Goal: Information Seeking & Learning: Check status

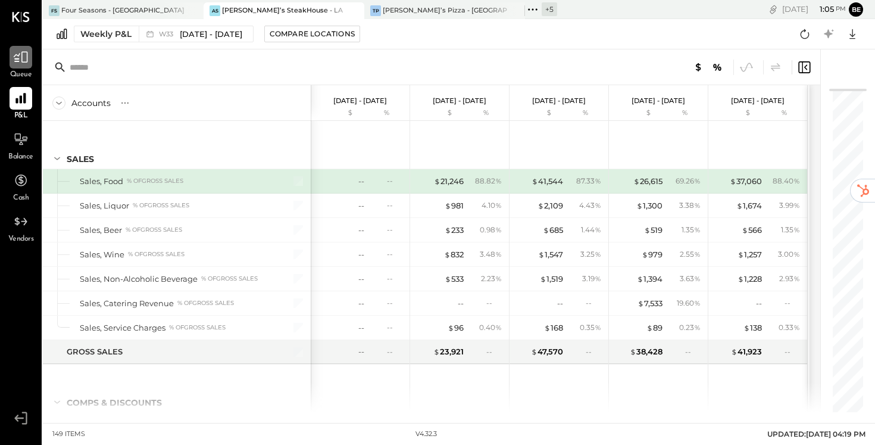
click at [20, 56] on icon at bounding box center [20, 56] width 15 height 15
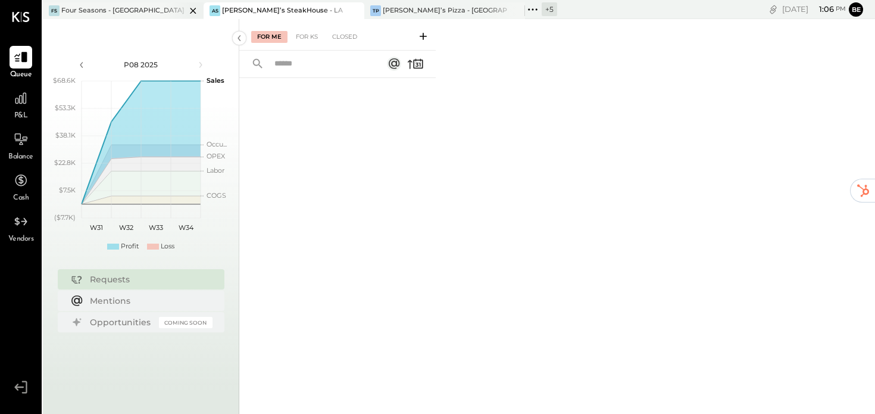
click at [142, 11] on div "FS Four Seasons - [GEOGRAPHIC_DATA]" at bounding box center [114, 10] width 143 height 11
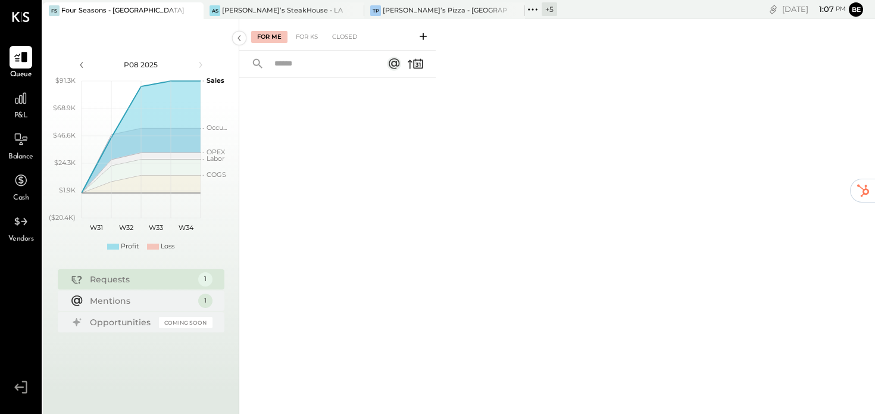
click at [531, 11] on icon at bounding box center [532, 9] width 15 height 15
click at [412, 132] on div at bounding box center [337, 230] width 196 height 305
click at [17, 101] on icon at bounding box center [21, 98] width 12 height 12
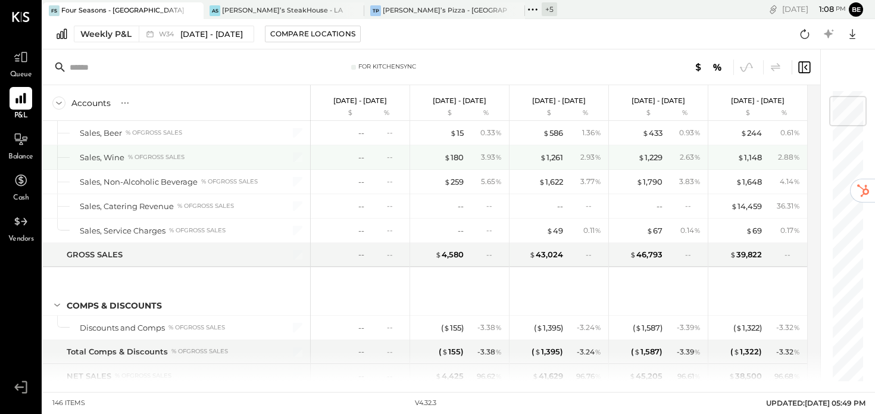
scroll to position [49, 0]
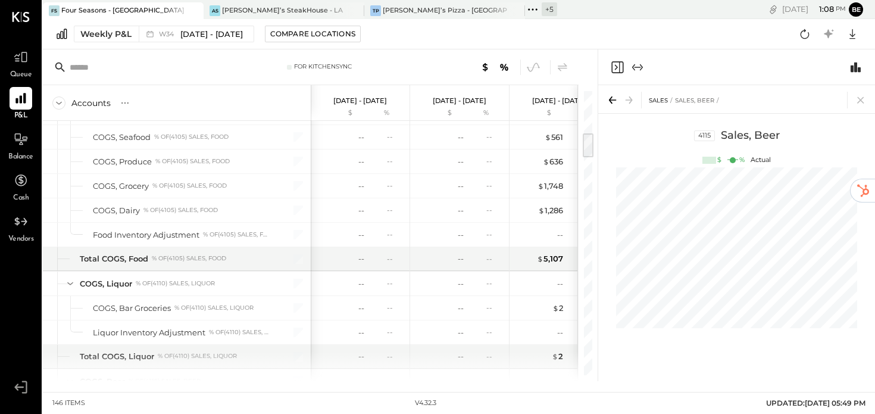
scroll to position [461, 0]
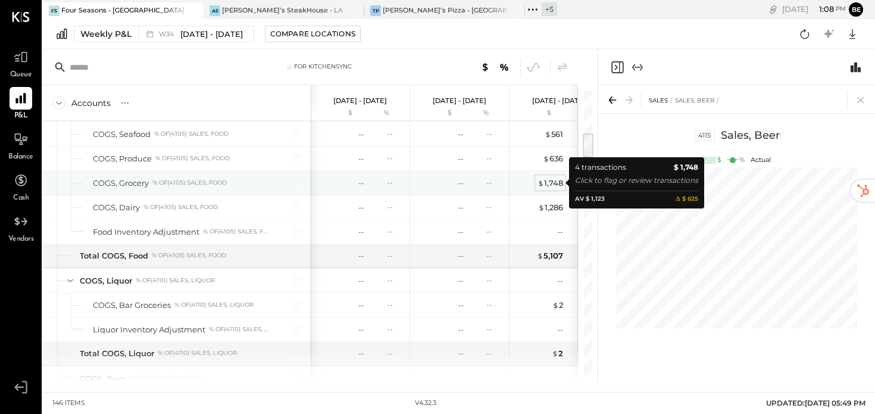
click at [553, 184] on div "$ 1,748" at bounding box center [550, 182] width 26 height 11
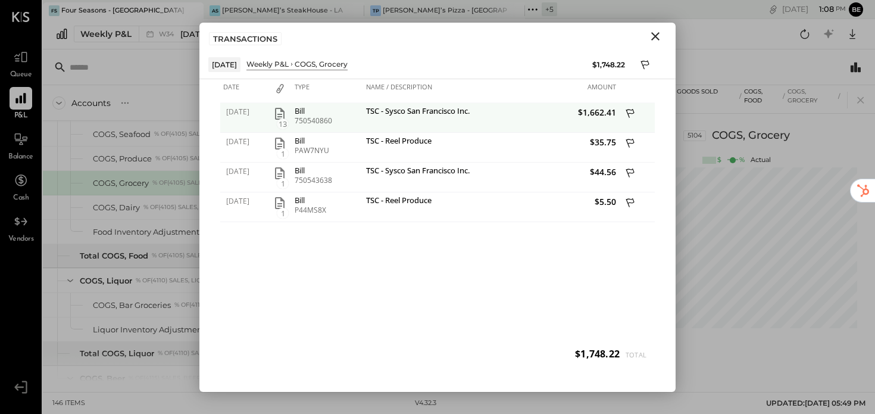
click at [280, 112] on icon "button" at bounding box center [280, 114] width 14 height 14
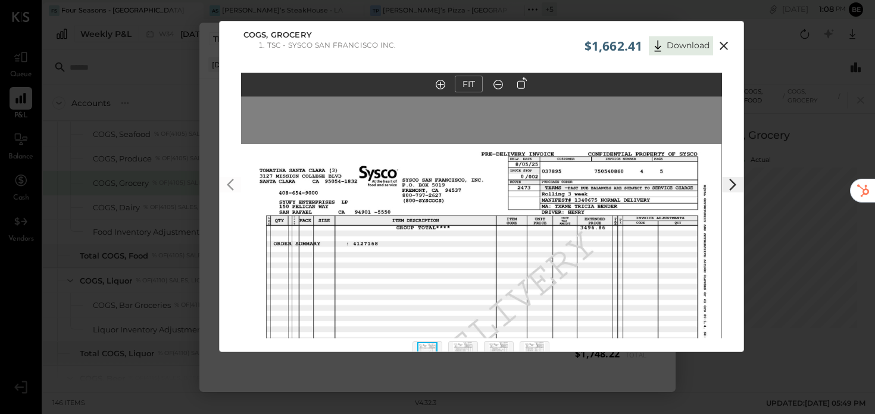
drag, startPoint x: 486, startPoint y: 196, endPoint x: 486, endPoint y: 337, distance: 140.4
click at [486, 337] on img at bounding box center [480, 329] width 481 height 371
click at [722, 43] on icon at bounding box center [723, 46] width 14 height 14
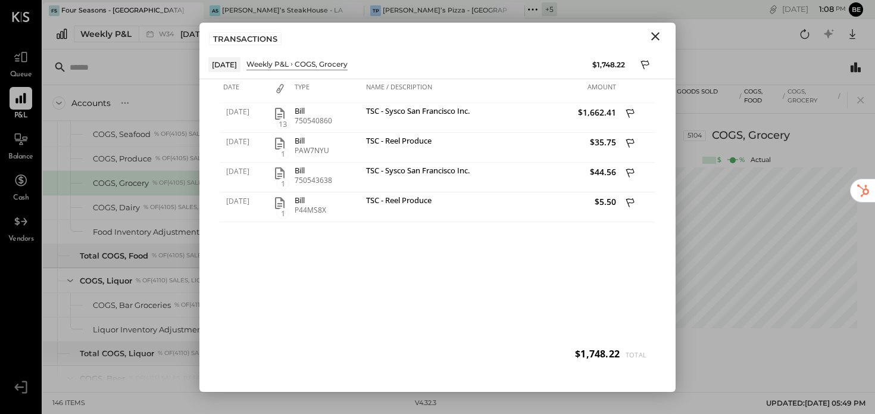
click at [655, 35] on icon "Close" at bounding box center [655, 36] width 8 height 8
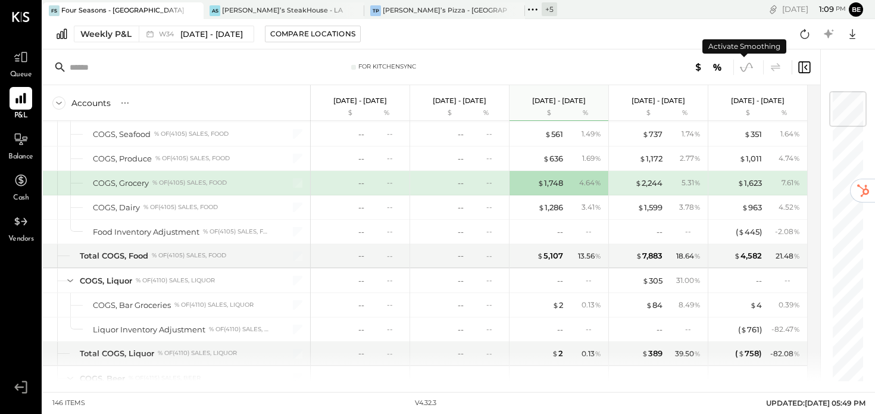
click at [746, 67] on icon at bounding box center [746, 66] width 12 height 9
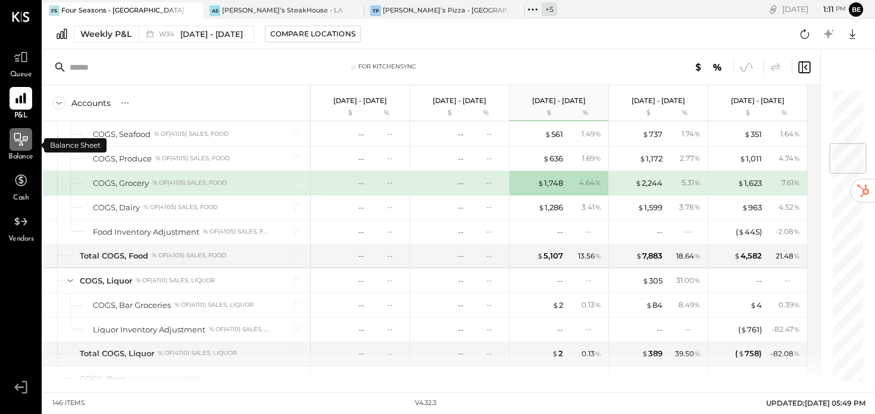
click at [21, 135] on icon at bounding box center [20, 139] width 15 height 15
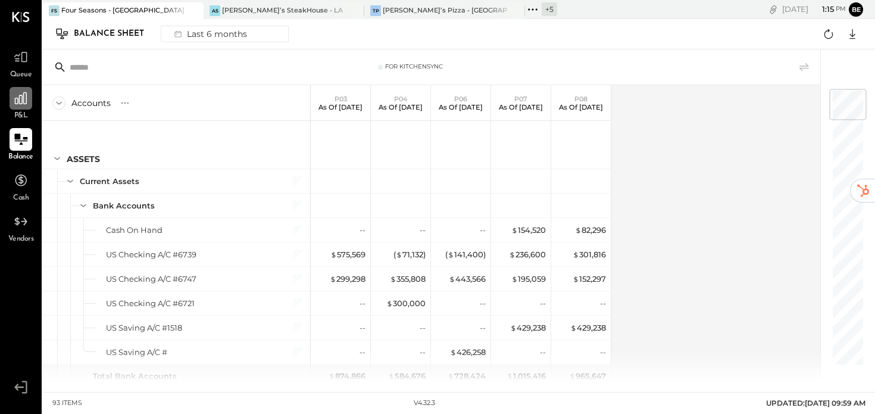
click at [24, 98] on icon at bounding box center [20, 97] width 15 height 15
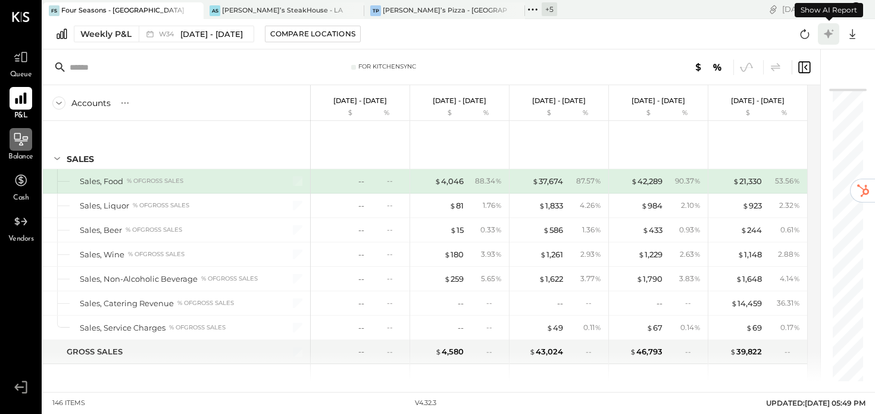
click at [830, 32] on icon at bounding box center [828, 33] width 15 height 15
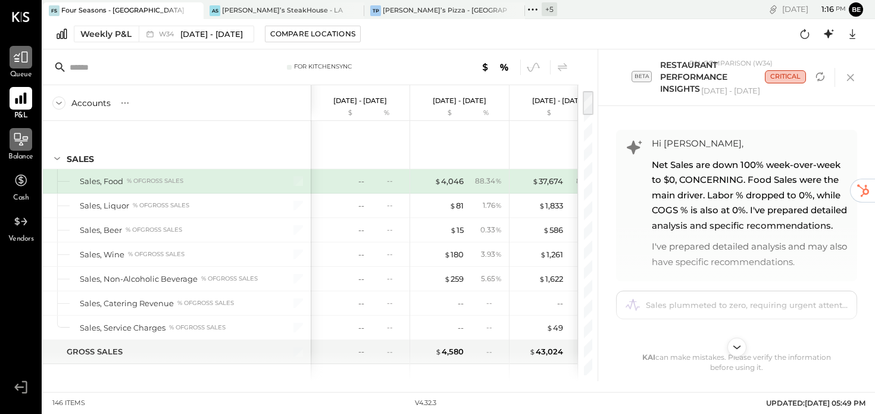
click at [21, 58] on icon at bounding box center [20, 56] width 15 height 15
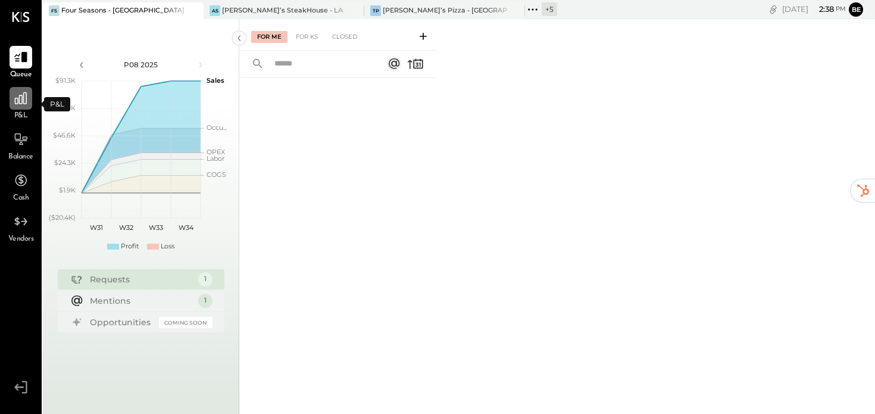
click at [20, 99] on icon at bounding box center [20, 97] width 15 height 15
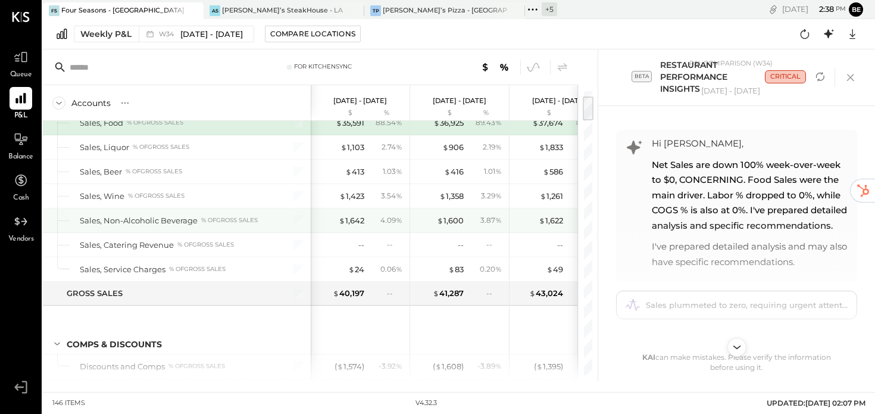
scroll to position [53, 0]
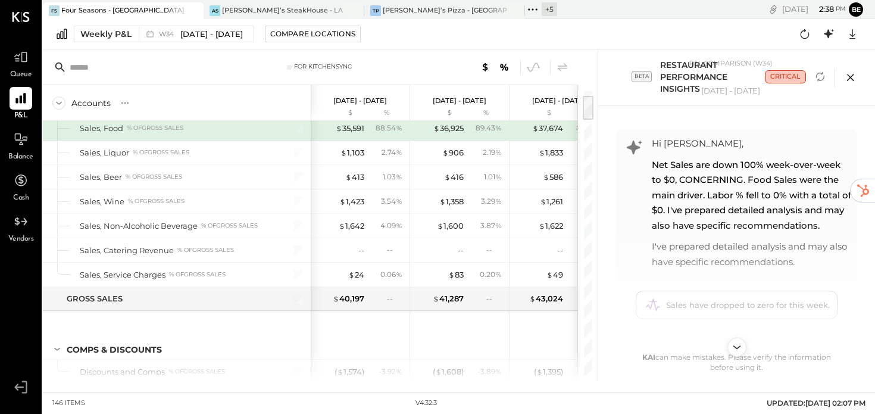
click at [852, 76] on icon at bounding box center [850, 77] width 18 height 18
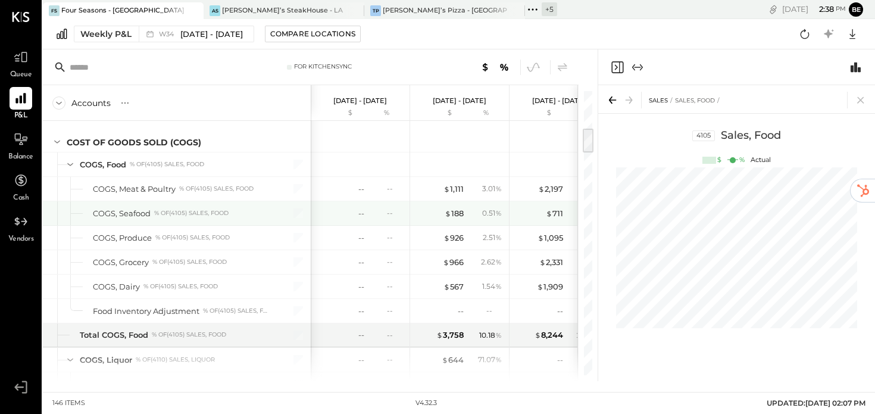
scroll to position [415, 0]
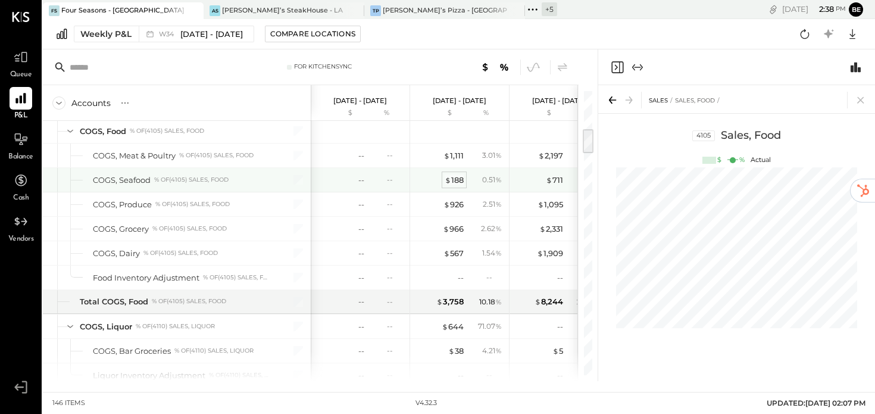
click at [453, 180] on div "$ 188" at bounding box center [454, 179] width 19 height 11
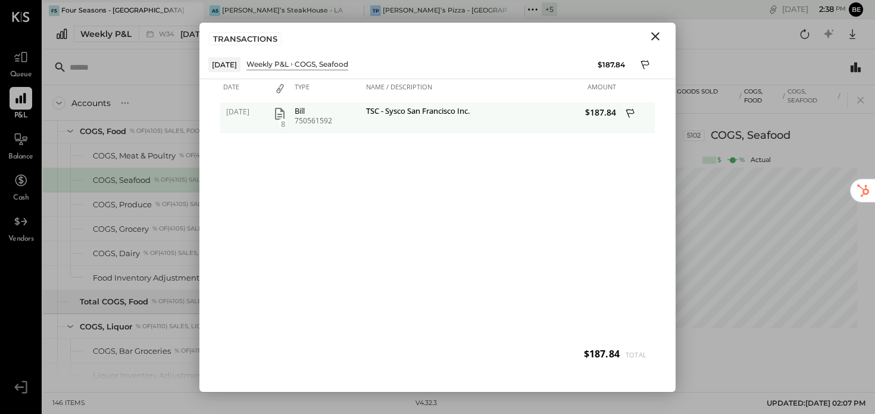
click at [303, 109] on div "Bill" at bounding box center [327, 111] width 65 height 8
click at [280, 111] on icon "button" at bounding box center [280, 114] width 14 height 14
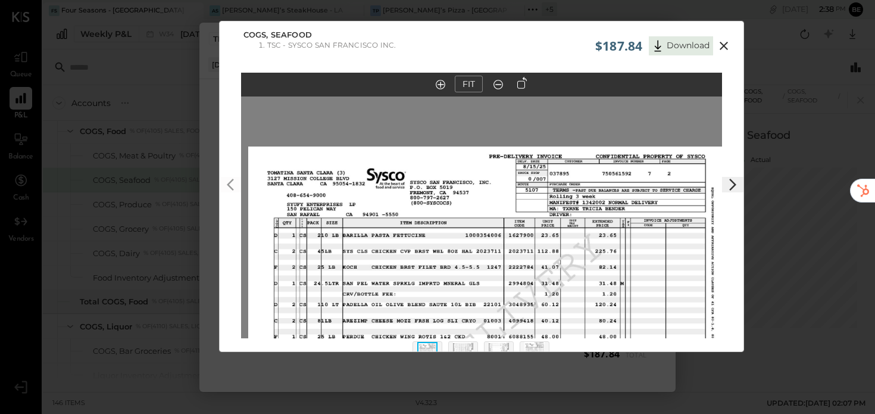
drag, startPoint x: 371, startPoint y: 158, endPoint x: 365, endPoint y: 298, distance: 140.5
click at [365, 298] on img at bounding box center [488, 331] width 481 height 371
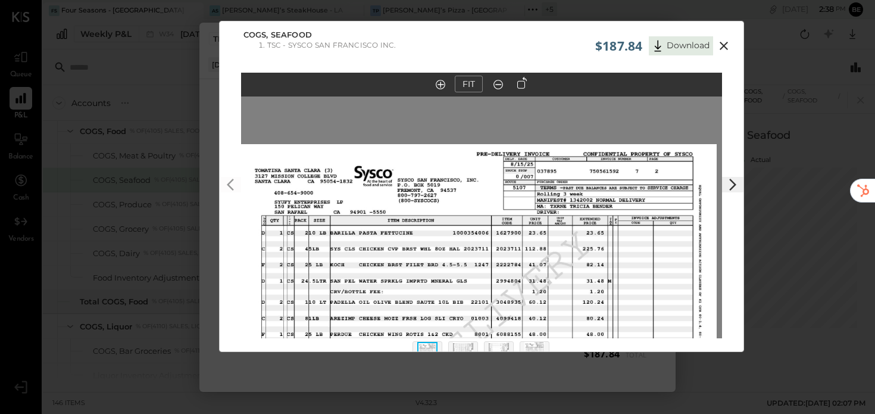
click at [721, 43] on icon at bounding box center [723, 46] width 14 height 14
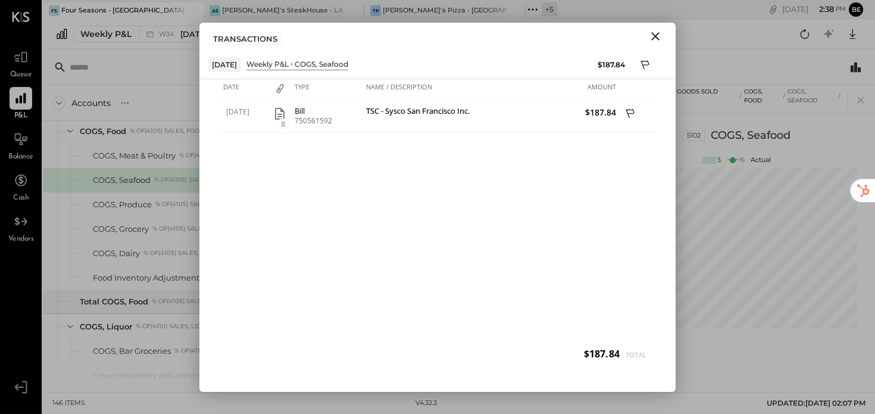
click at [653, 35] on icon "Close" at bounding box center [655, 36] width 14 height 14
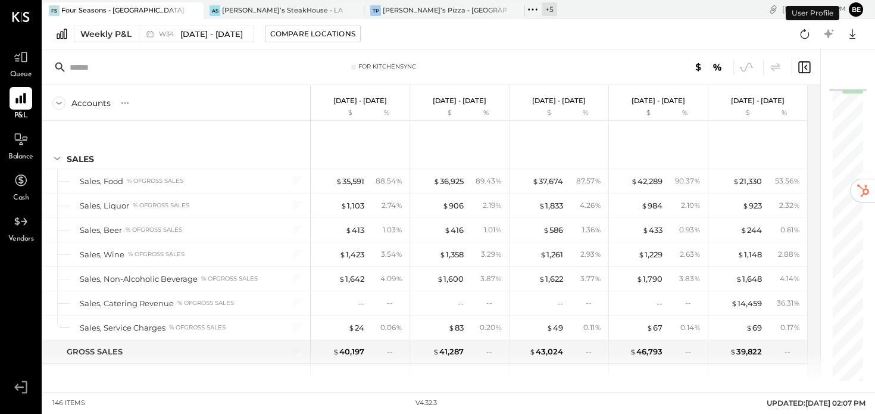
scroll to position [331, 0]
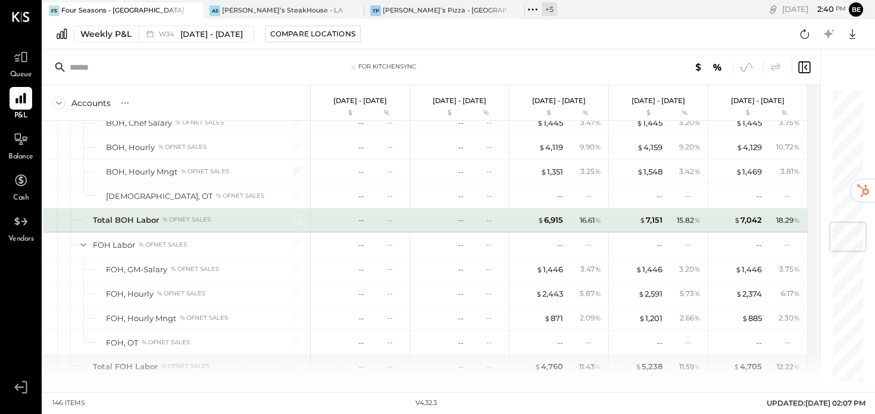
scroll to position [1131, 0]
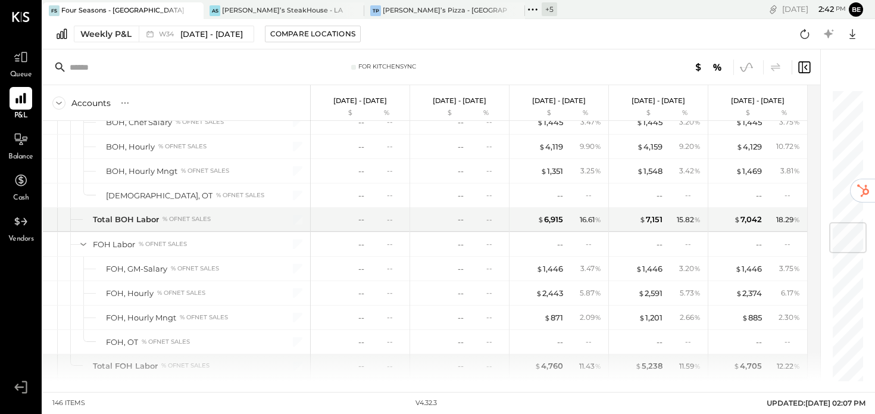
click at [744, 67] on icon at bounding box center [745, 67] width 15 height 15
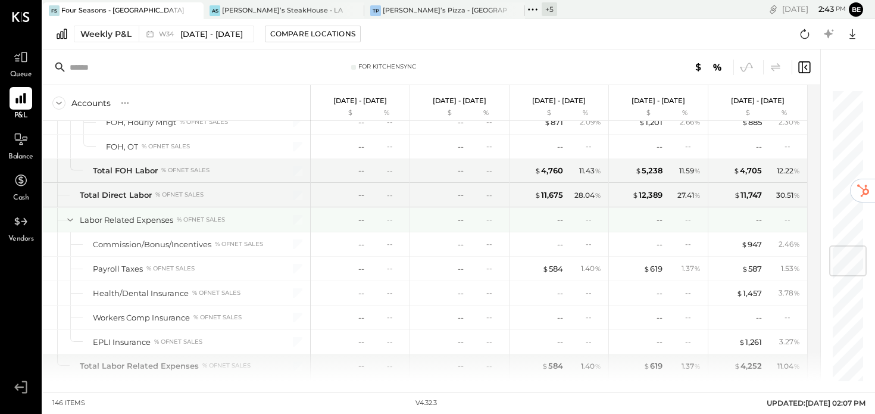
scroll to position [1328, 0]
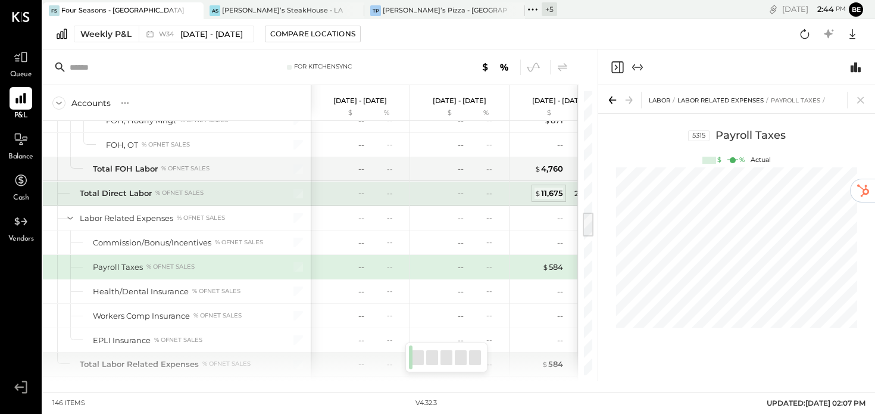
click at [544, 194] on div "$ 11,675" at bounding box center [548, 192] width 29 height 11
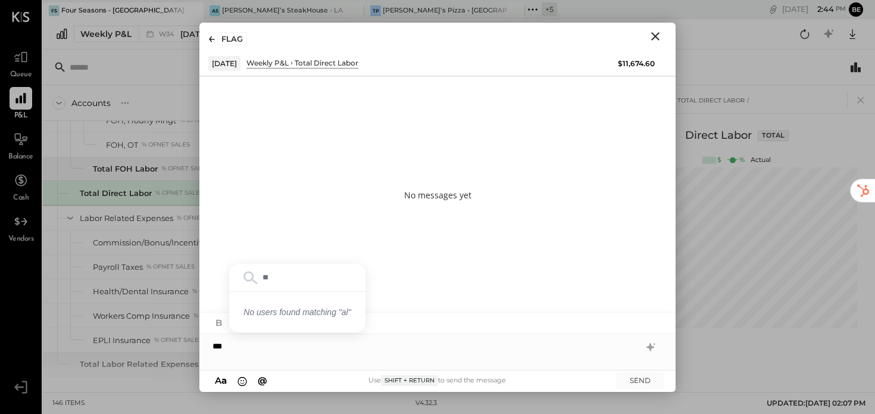
type input "*"
click at [292, 319] on span "[PERSON_NAME]" at bounding box center [313, 319] width 93 height 11
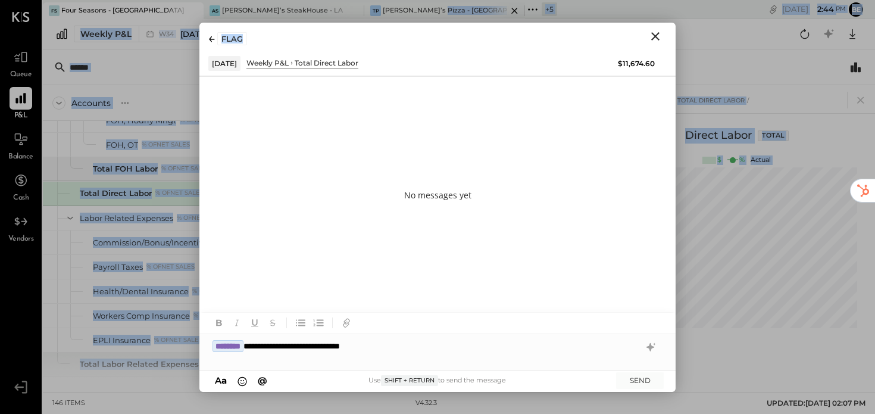
drag, startPoint x: 433, startPoint y: 45, endPoint x: 434, endPoint y: 10, distance: 34.5
click at [434, 10] on div "FS Four Seasons - [GEOGRAPHIC_DATA] AS [PERSON_NAME]’s SteakHouse - LA TP Tony’…" at bounding box center [459, 190] width 832 height 381
click at [738, 78] on div at bounding box center [736, 67] width 277 height 36
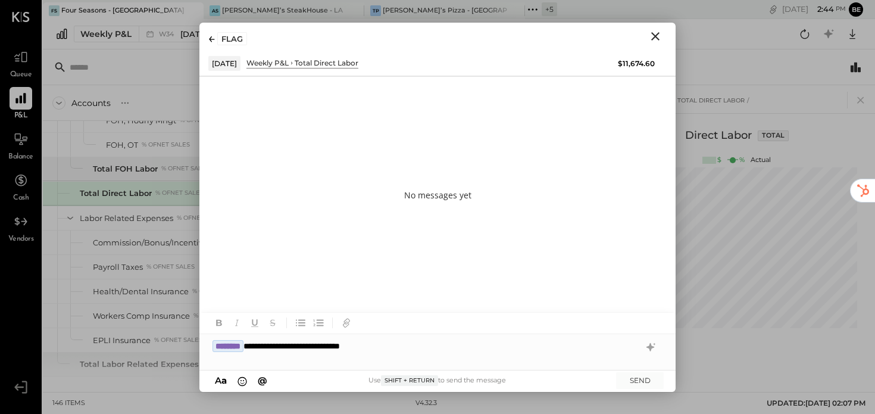
click at [416, 343] on div "**********" at bounding box center [437, 352] width 476 height 36
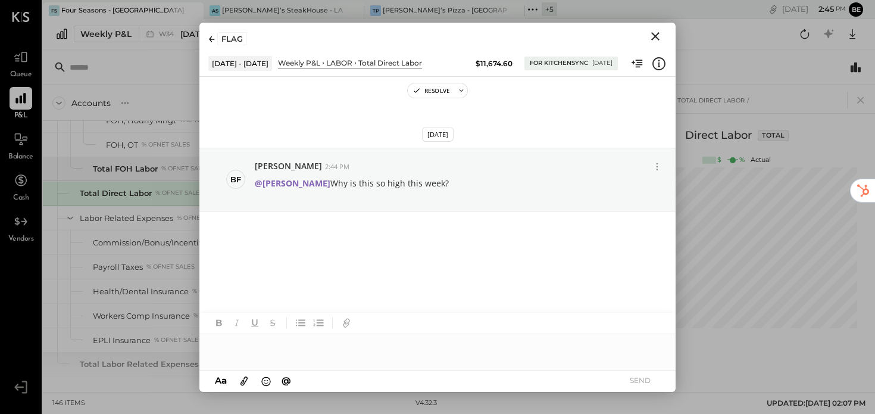
click at [652, 38] on icon "Close" at bounding box center [655, 36] width 8 height 8
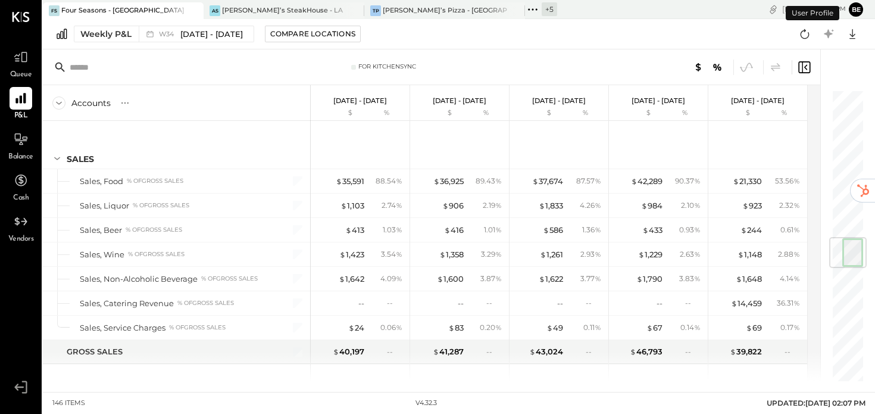
scroll to position [1258, 0]
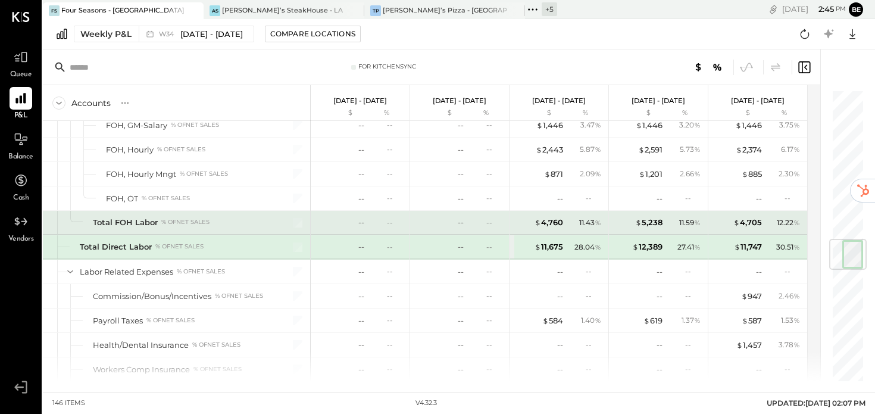
scroll to position [1273, 0]
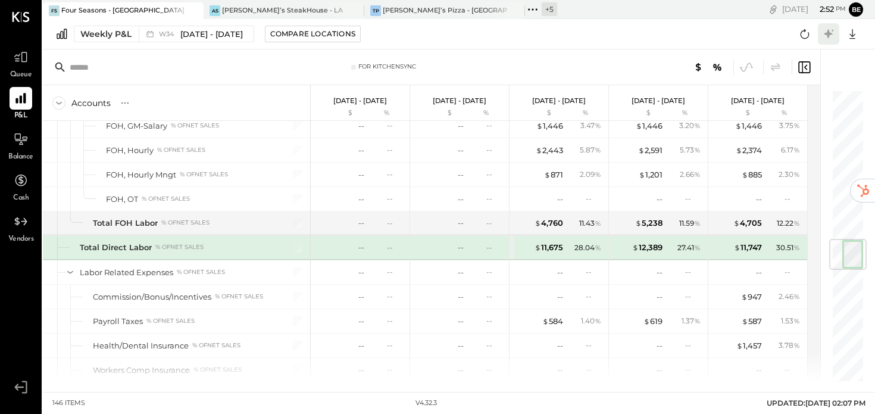
click at [829, 33] on icon at bounding box center [828, 33] width 9 height 9
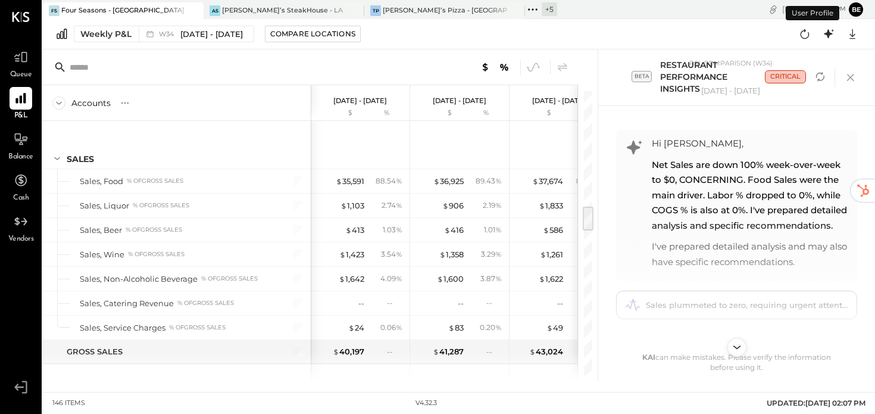
scroll to position [1258, 0]
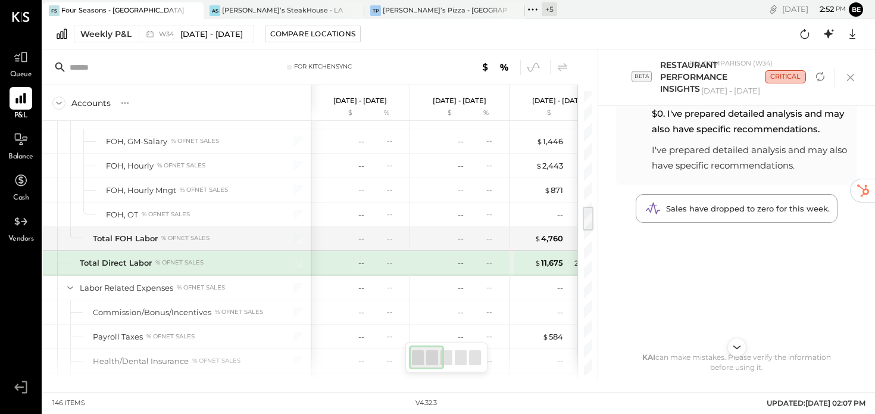
scroll to position [54, 0]
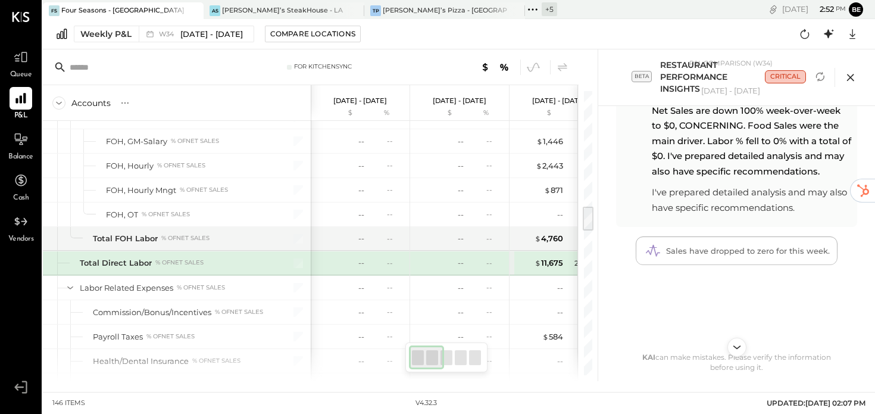
click at [845, 77] on icon at bounding box center [850, 77] width 18 height 18
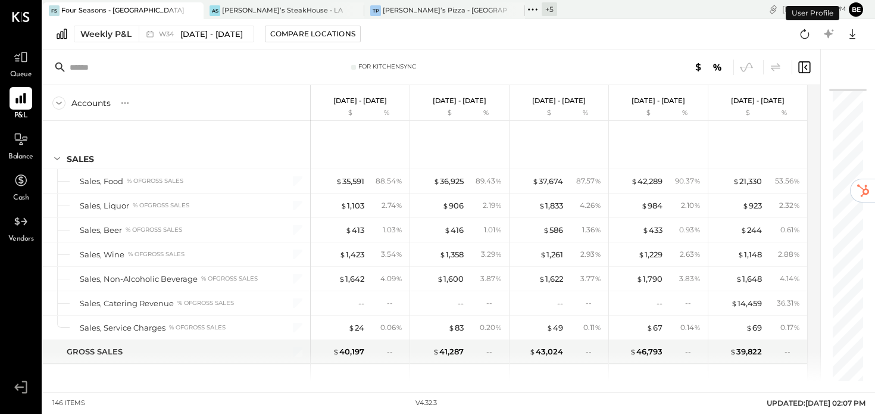
scroll to position [1258, 0]
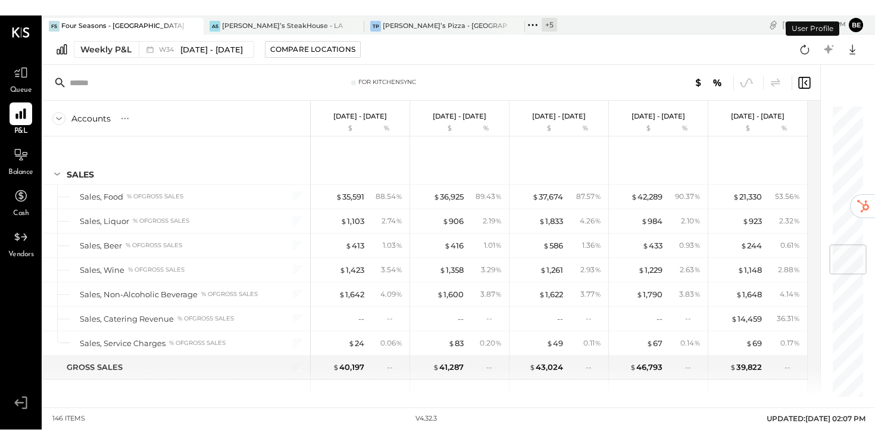
scroll to position [1185, 0]
